Goal: Task Accomplishment & Management: Manage account settings

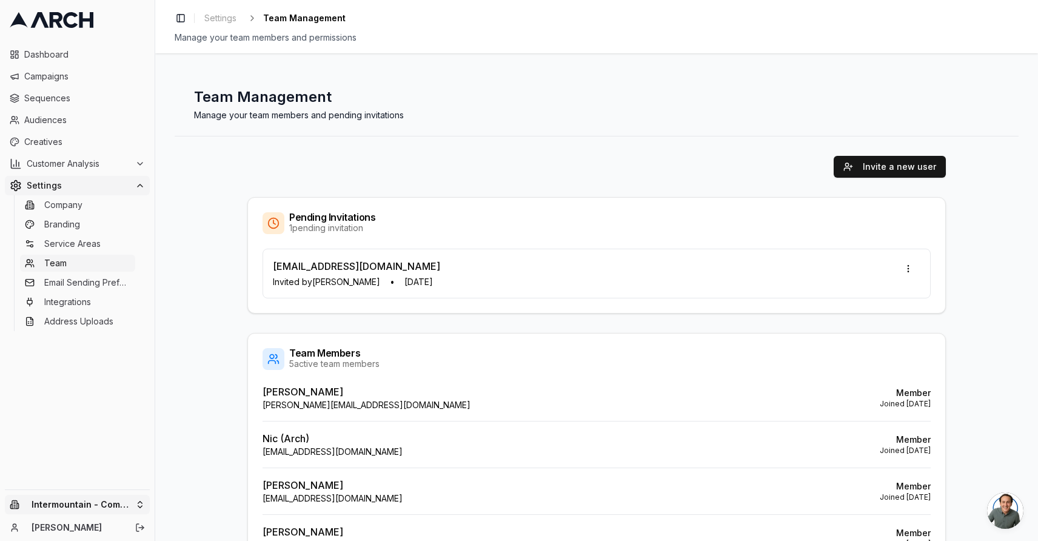
click at [123, 508] on html "Dashboard Campaigns Sequences Audiences Creatives Customer Analysis Settings Co…" at bounding box center [519, 270] width 1038 height 541
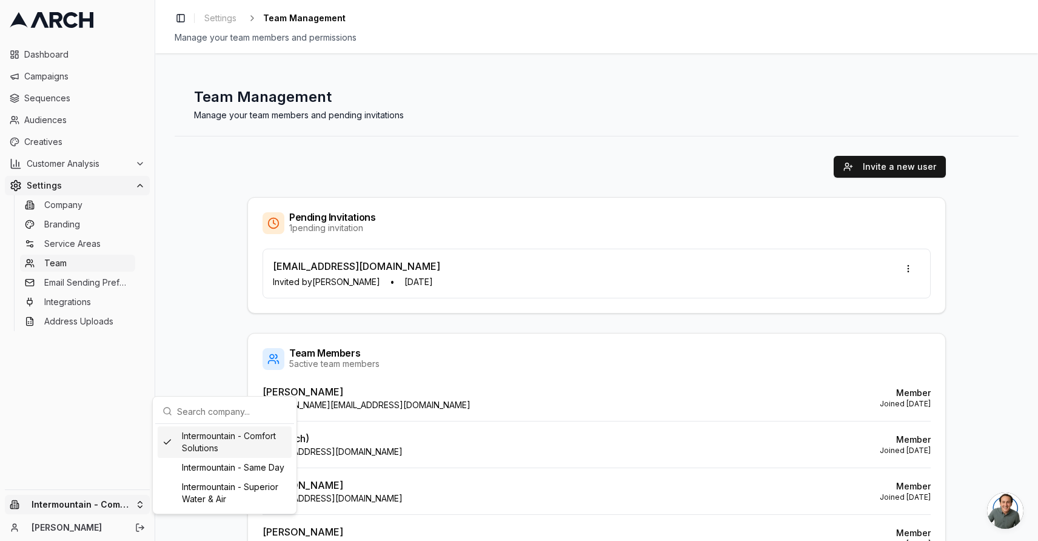
click at [212, 450] on div "Intermountain - Comfort Solutions" at bounding box center [225, 442] width 134 height 32
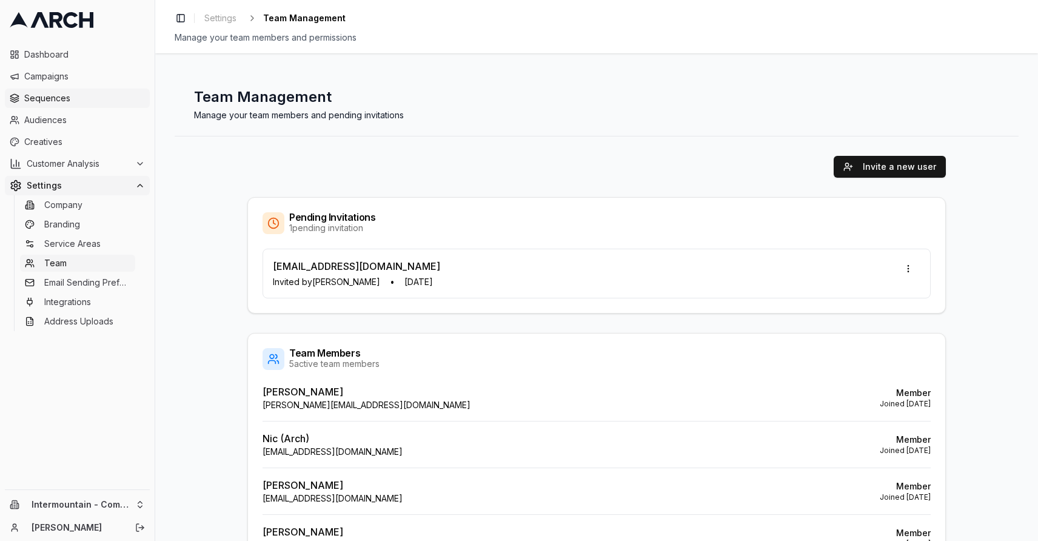
click at [55, 95] on span "Sequences" at bounding box center [84, 98] width 121 height 12
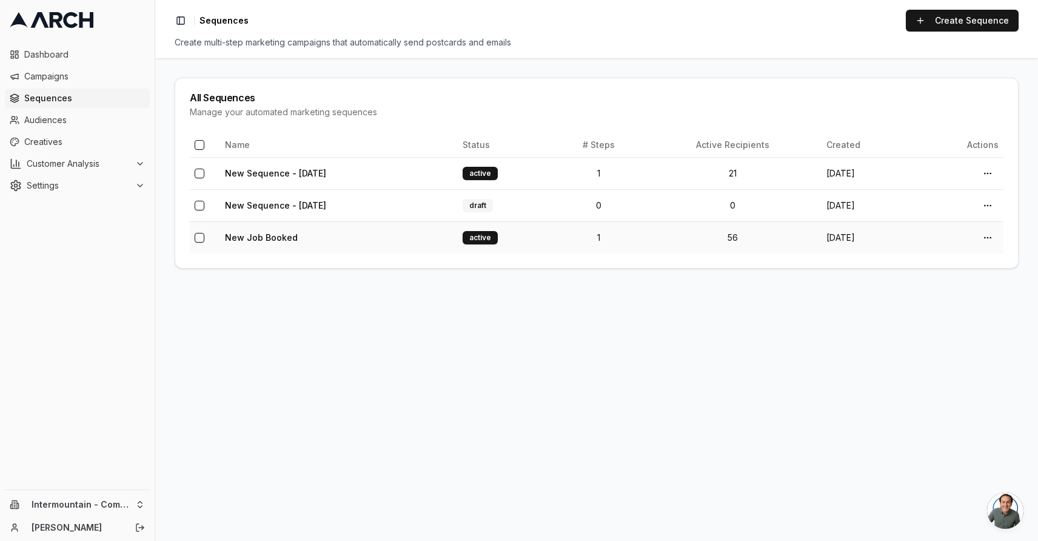
click at [368, 241] on td "New Job Booked" at bounding box center [339, 237] width 238 height 32
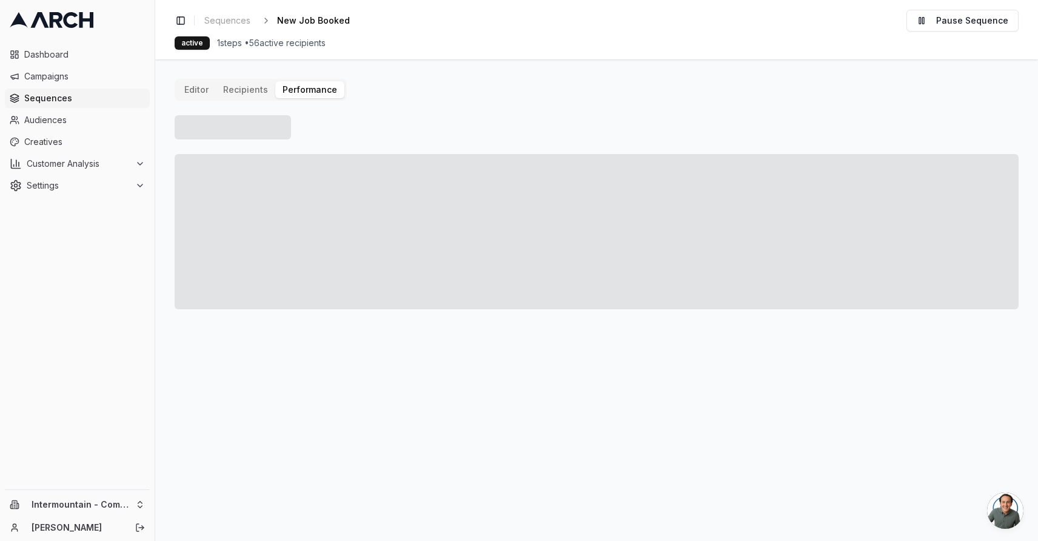
click at [300, 91] on button "Performance" at bounding box center [309, 89] width 69 height 17
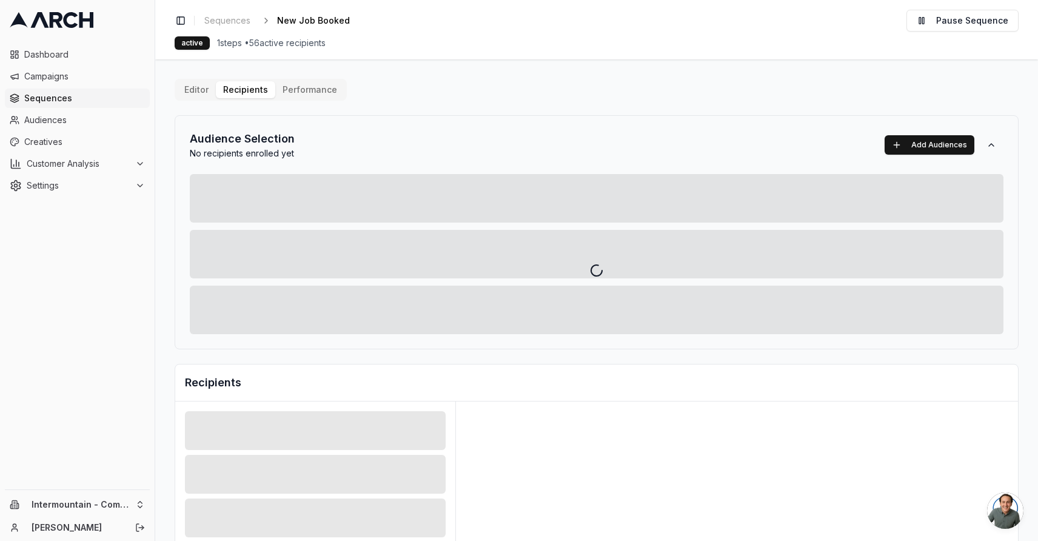
click at [252, 89] on div "Editor Recipients Performance Audience Selection No recipients enrolled yet Add…" at bounding box center [597, 422] width 844 height 687
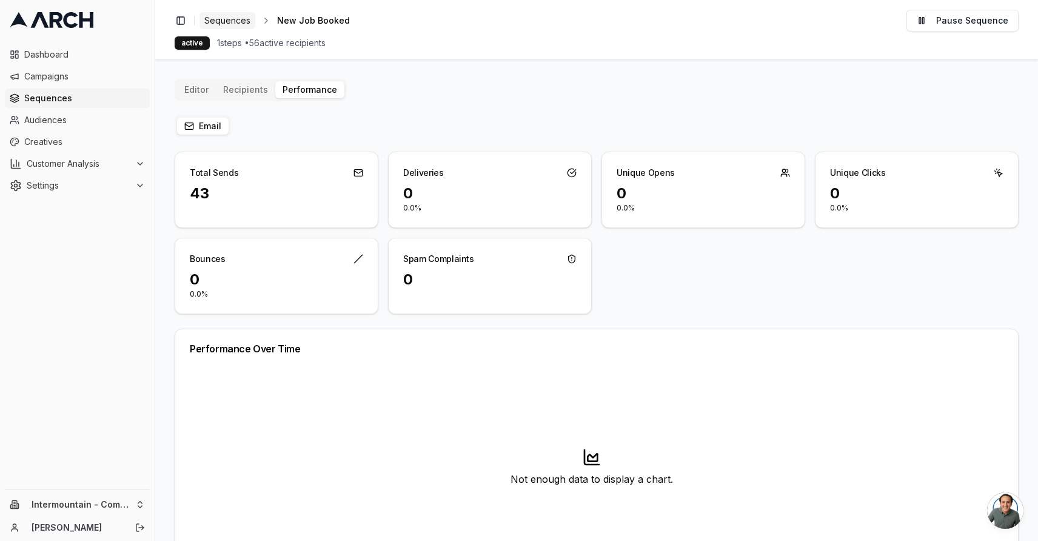
click at [231, 15] on span "Sequences" at bounding box center [227, 21] width 46 height 12
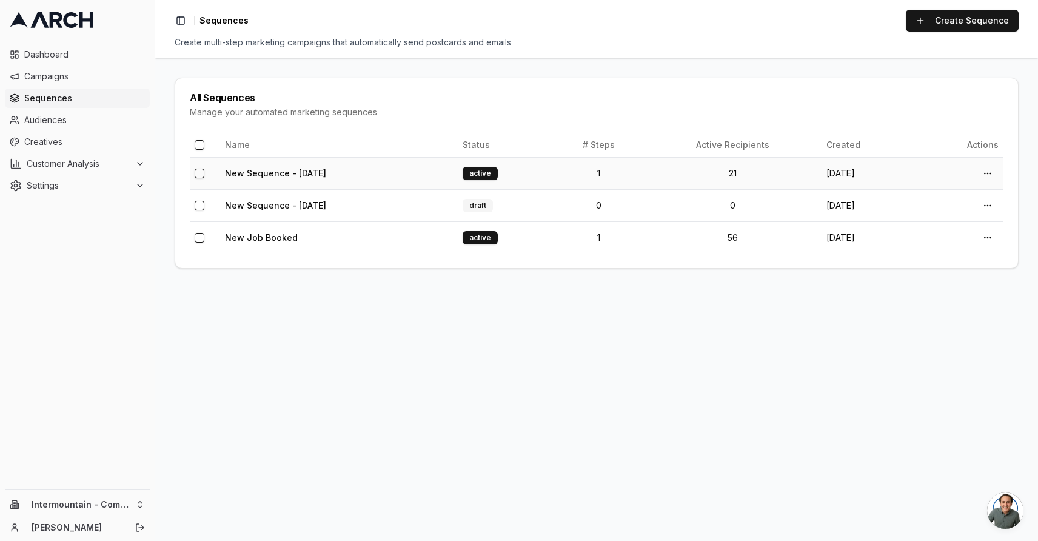
click at [361, 171] on td "New Sequence - Sep 8, 2025" at bounding box center [339, 173] width 238 height 32
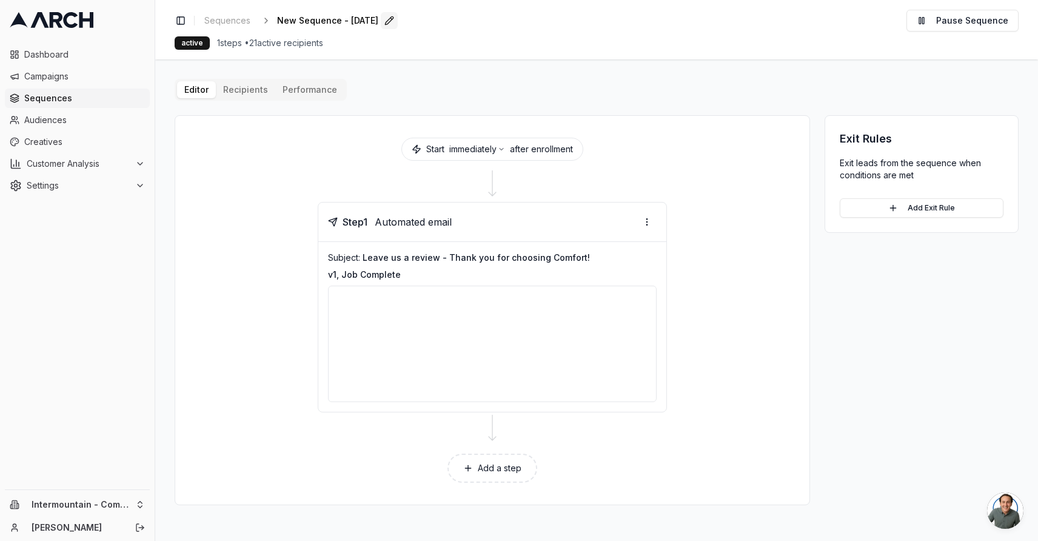
click at [398, 21] on button "Edit" at bounding box center [389, 20] width 17 height 17
type input "Job Complete - Nurture"
click at [423, 25] on div "Save Cancel" at bounding box center [441, 20] width 36 height 17
click at [299, 93] on button "Performance" at bounding box center [309, 89] width 69 height 17
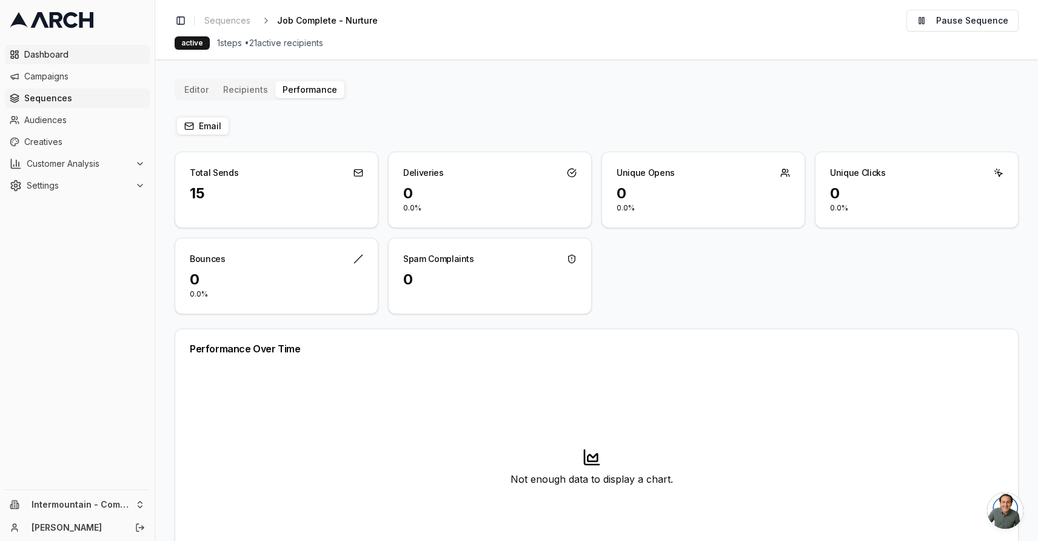
click at [75, 56] on span "Dashboard" at bounding box center [84, 55] width 121 height 12
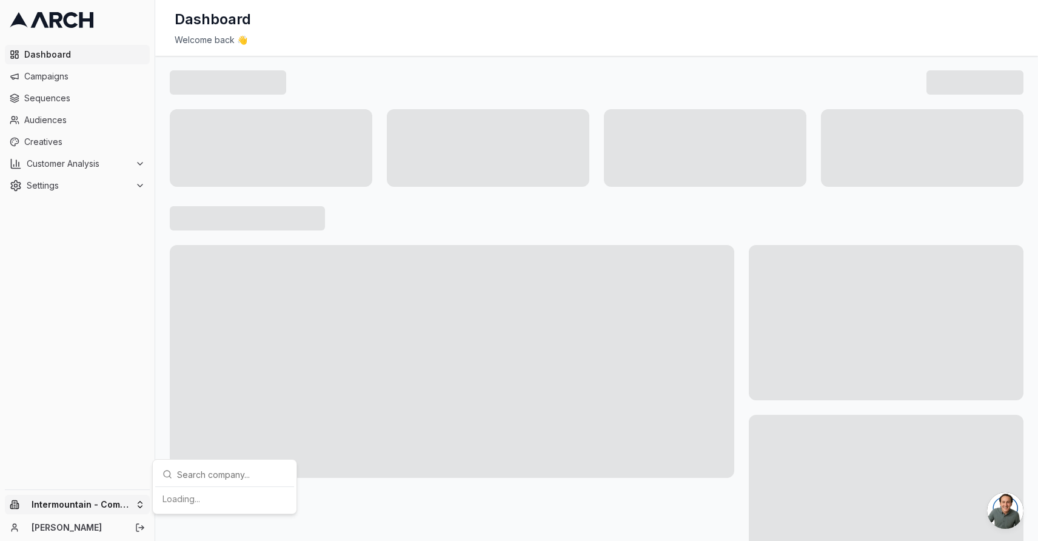
click at [115, 506] on html "Dashboard Campaigns Sequences Audiences Creatives Customer Analysis Settings In…" at bounding box center [519, 270] width 1038 height 541
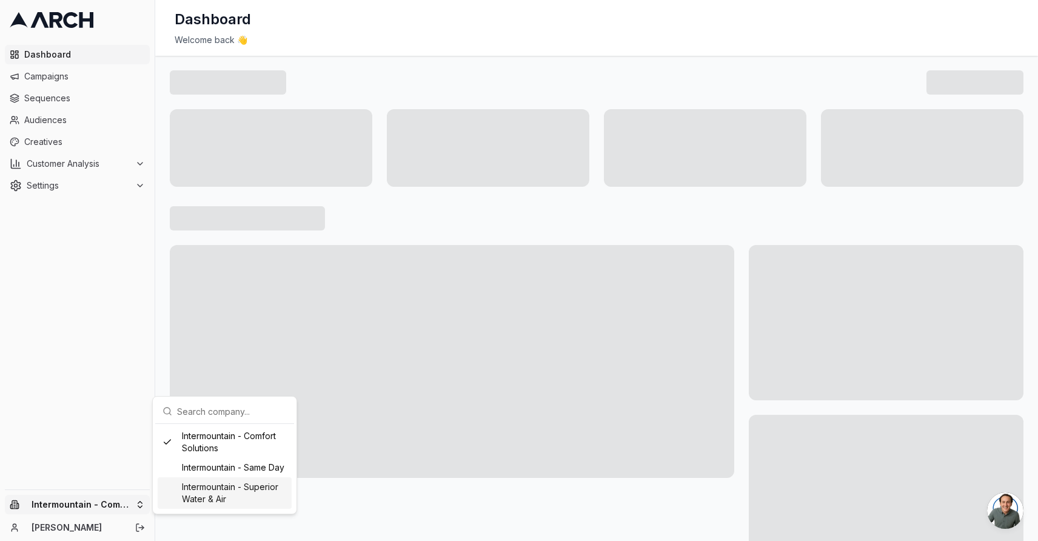
click at [215, 500] on div "Intermountain - Superior Water & Air" at bounding box center [225, 493] width 134 height 32
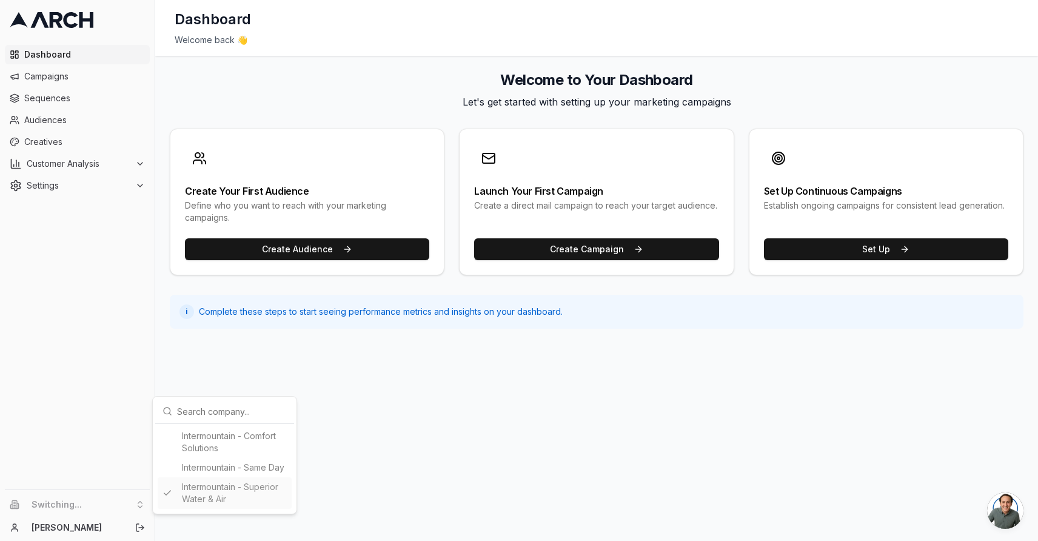
click at [55, 109] on html "Dashboard Campaigns Sequences Audiences Creatives Customer Analysis Settings Sw…" at bounding box center [519, 270] width 1038 height 541
click at [50, 101] on span "Sequences" at bounding box center [84, 98] width 121 height 12
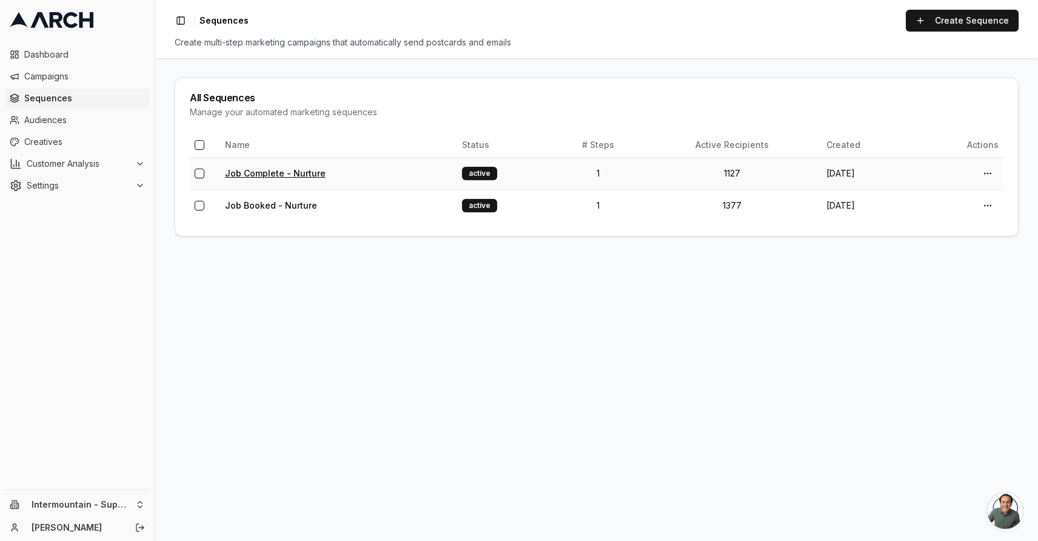
click at [299, 170] on link "Job Complete - Nurture" at bounding box center [275, 173] width 101 height 10
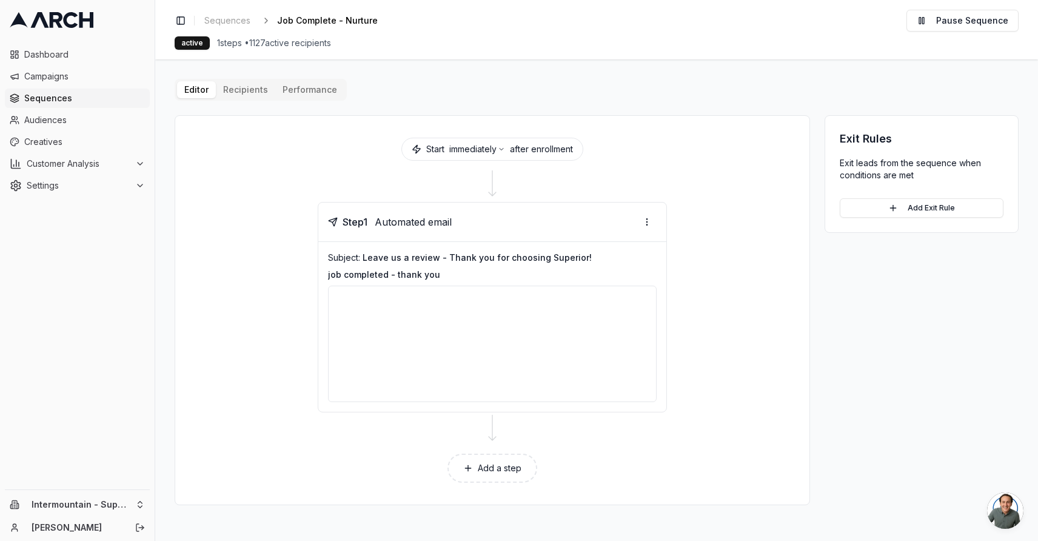
click at [298, 92] on button "Performance" at bounding box center [309, 89] width 69 height 17
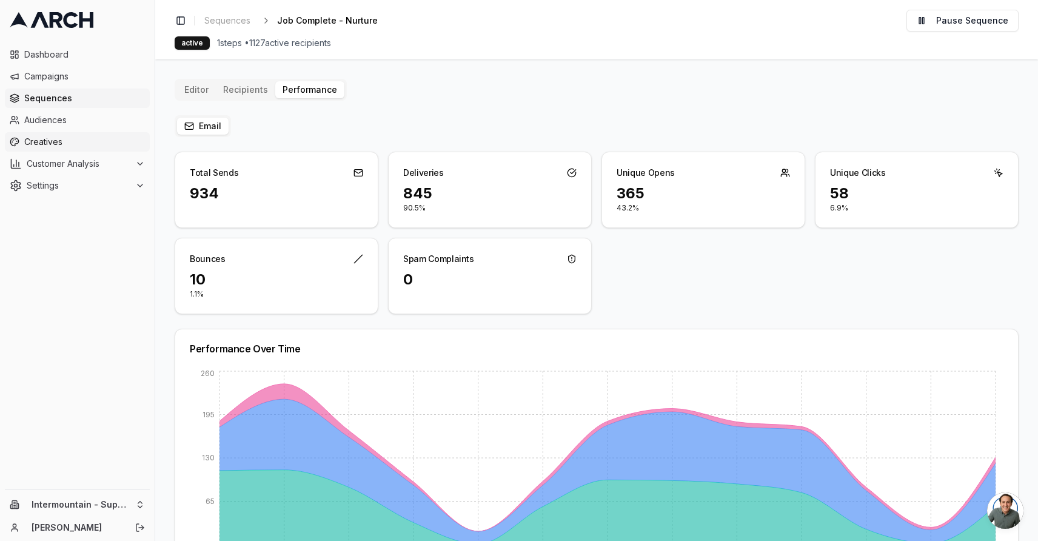
click at [67, 141] on span "Creatives" at bounding box center [84, 142] width 121 height 12
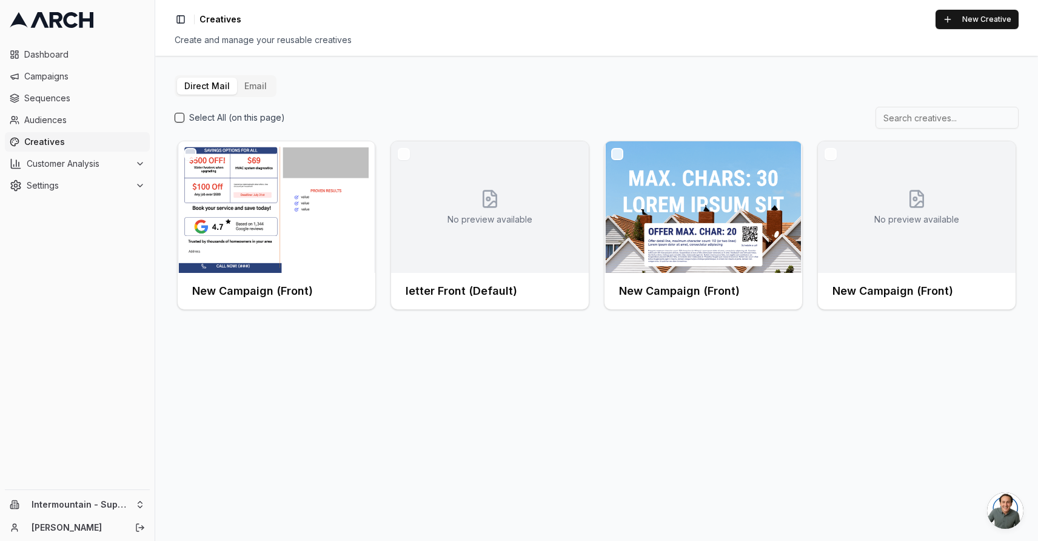
click at [259, 82] on button "Email" at bounding box center [255, 86] width 37 height 17
